Goal: Find specific fact

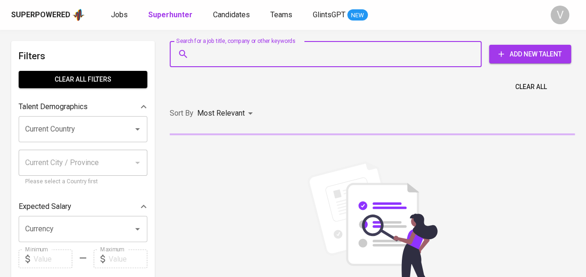
drag, startPoint x: 0, startPoint y: 0, endPoint x: 240, endPoint y: 59, distance: 247.2
click at [240, 59] on input "Search for a job title, company or other keywords" at bounding box center [327, 54] width 271 height 18
paste input "[EMAIL_ADDRESS][DOMAIN_NAME]"
type input "[EMAIL_ADDRESS][DOMAIN_NAME]"
click at [236, 58] on input "Search for a job title, company or other keywords" at bounding box center [327, 54] width 271 height 18
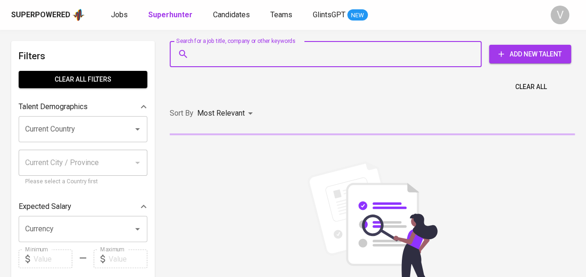
paste input "dicky10.dm@gmail.com"
type input "dicky10.dm@gmail.com"
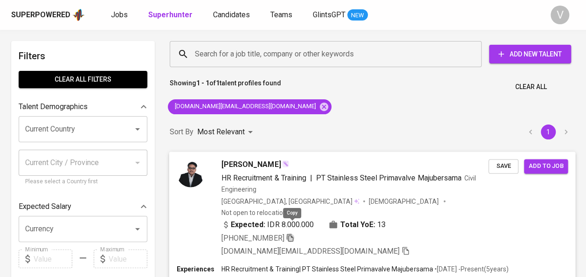
click at [293, 233] on icon "button" at bounding box center [290, 237] width 8 height 8
